Goal: Find specific page/section: Find specific page/section

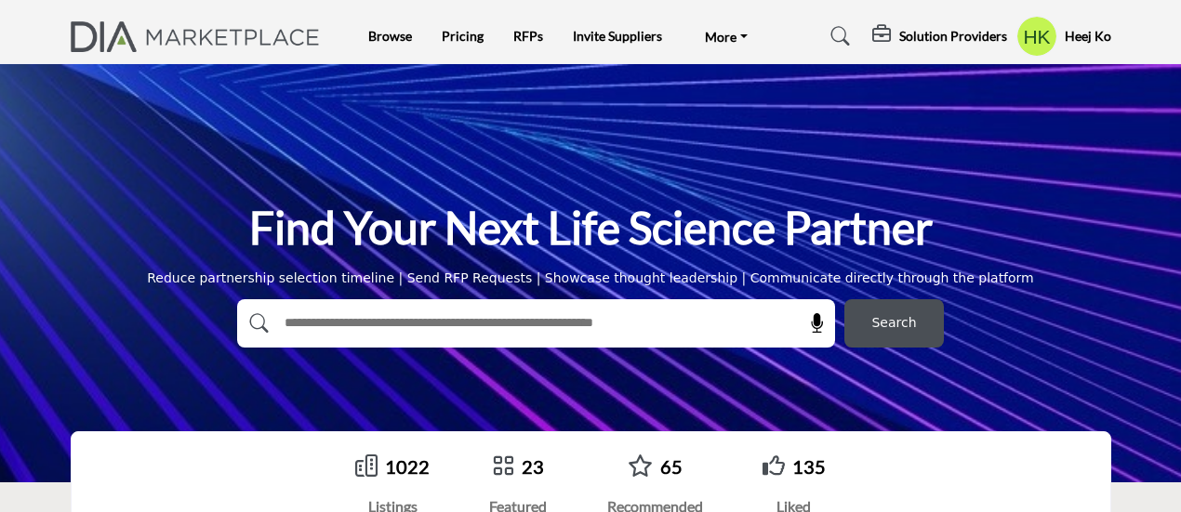
click at [410, 324] on input "text" at bounding box center [495, 324] width 443 height 28
type input "*"
type input "*******"
click at [844, 299] on button "Search" at bounding box center [893, 323] width 99 height 48
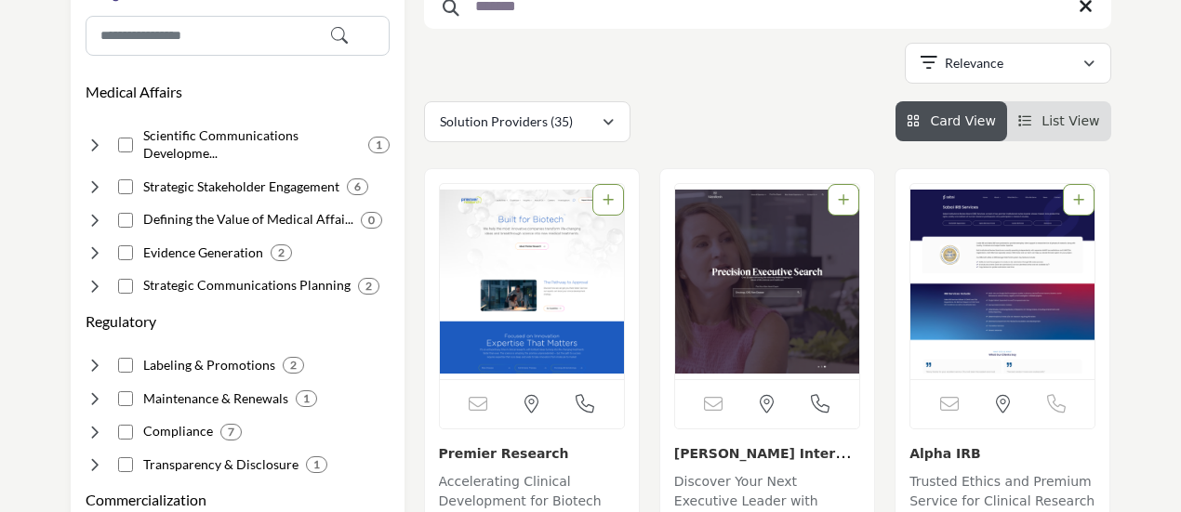
scroll to position [396, 0]
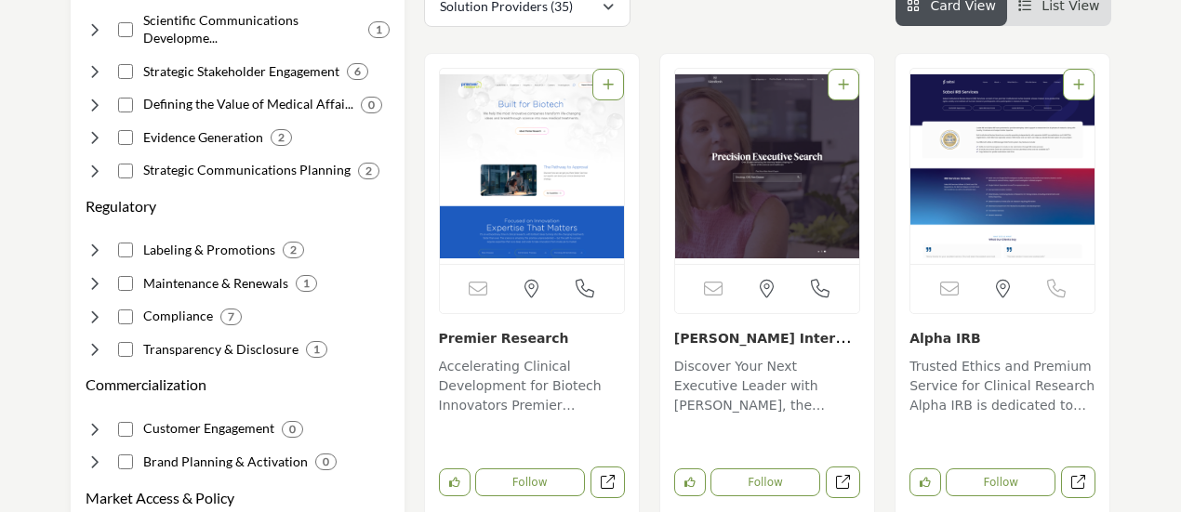
click at [474, 343] on link "Premier Research" at bounding box center [504, 338] width 130 height 15
